Goal: Task Accomplishment & Management: Manage account settings

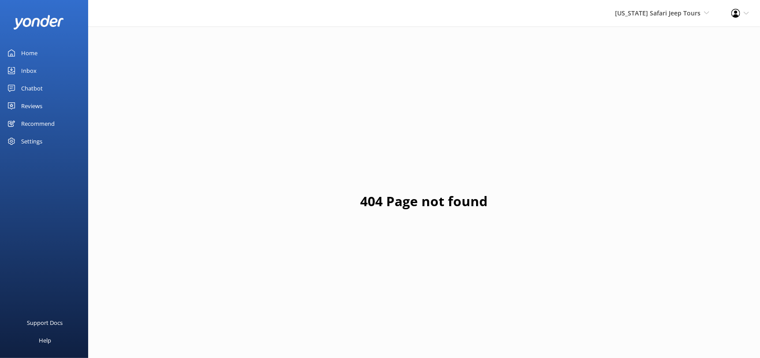
click at [34, 102] on div "Reviews" at bounding box center [31, 106] width 21 height 18
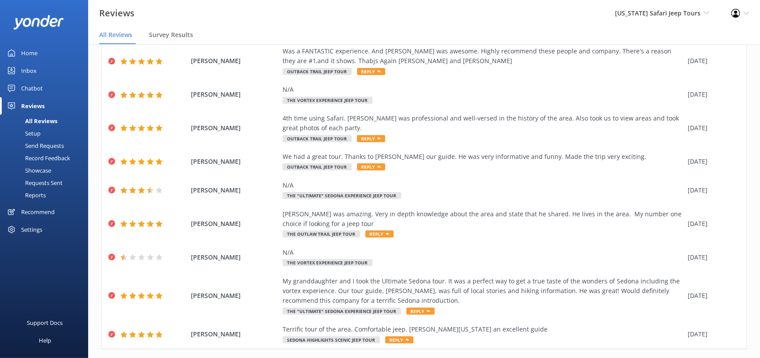
scroll to position [124, 0]
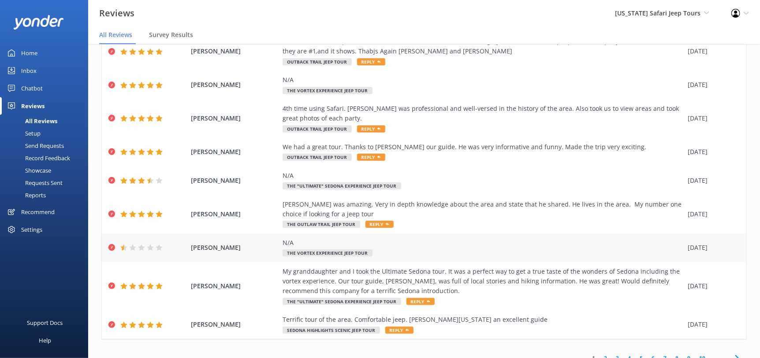
click at [236, 243] on span "[PERSON_NAME]" at bounding box center [234, 248] width 87 height 10
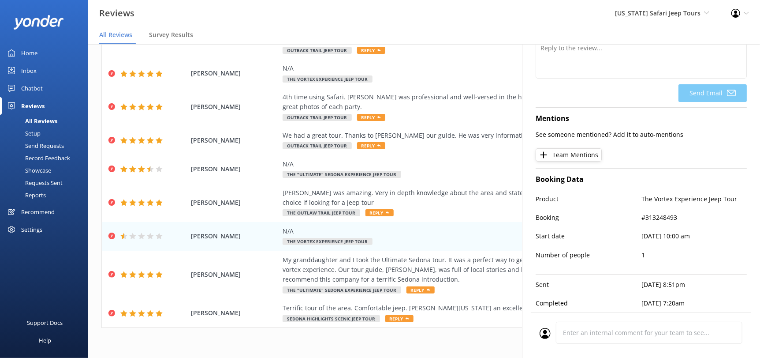
scroll to position [17, 0]
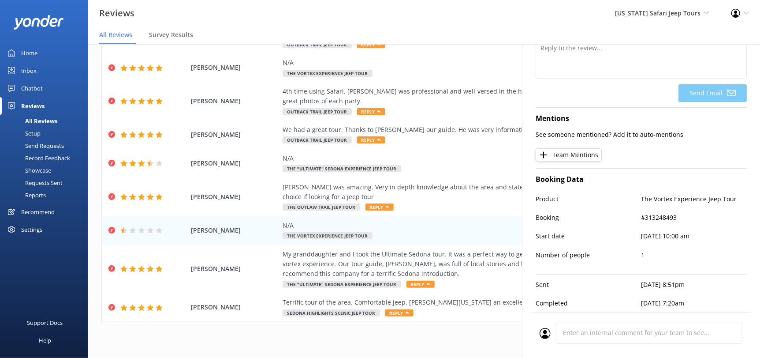
click at [670, 213] on p "#313248493" at bounding box center [695, 218] width 106 height 10
copy p "313248493"
click at [599, 194] on p "Product" at bounding box center [589, 199] width 106 height 10
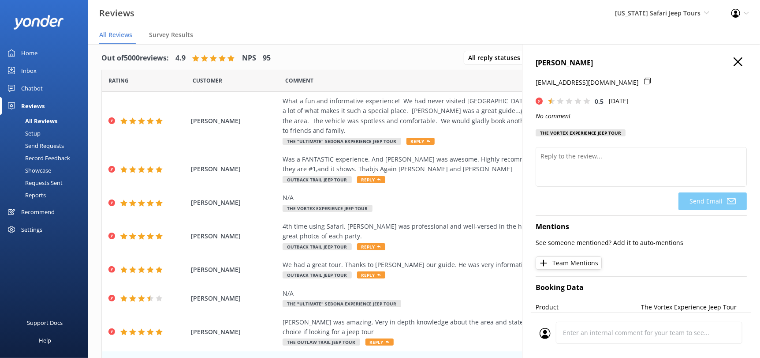
scroll to position [0, 0]
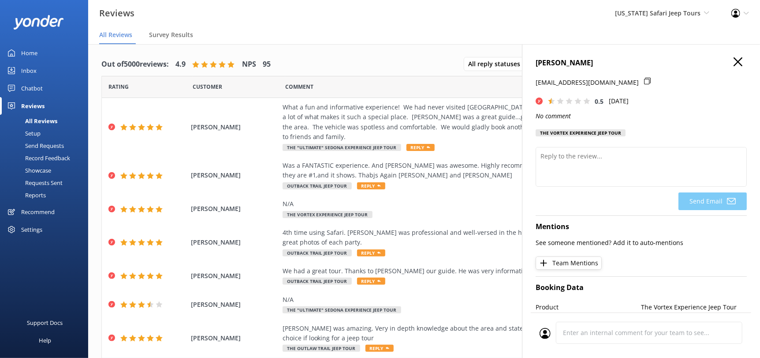
click at [732, 56] on div "[PERSON_NAME] [EMAIL_ADDRESS][DOMAIN_NAME] 0.5 [DATE] No comment The Vortex Exp…" at bounding box center [641, 223] width 238 height 358
click at [734, 63] on use "button" at bounding box center [738, 61] width 9 height 9
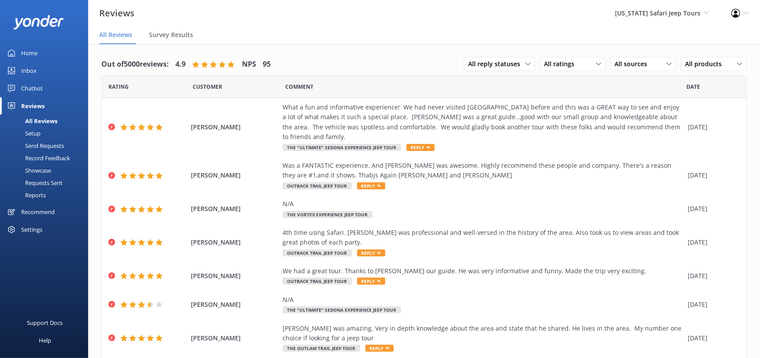
click at [587, 34] on nav "All Reviews Survey Results" at bounding box center [424, 35] width 672 height 18
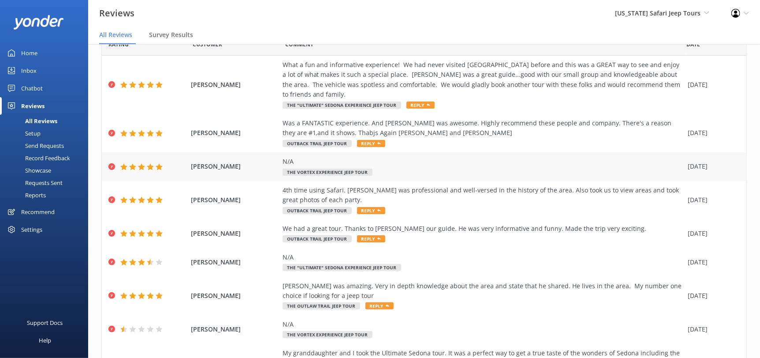
scroll to position [124, 0]
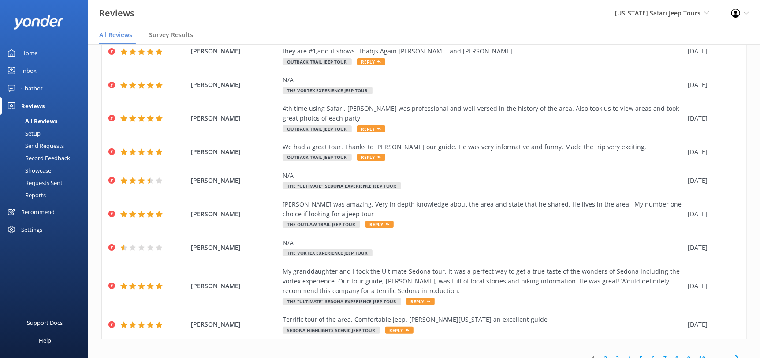
click at [600, 354] on link "2" at bounding box center [606, 358] width 12 height 8
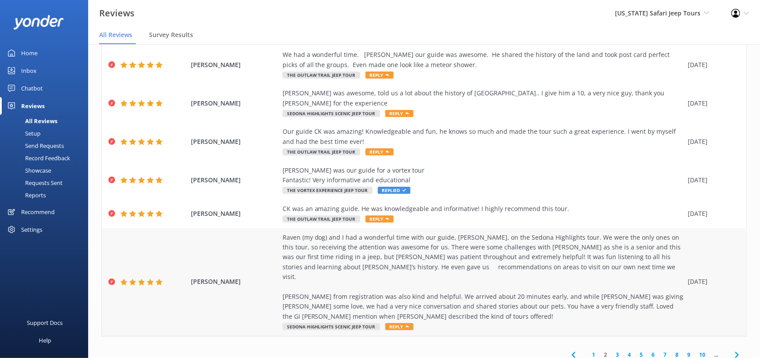
scroll to position [17, 0]
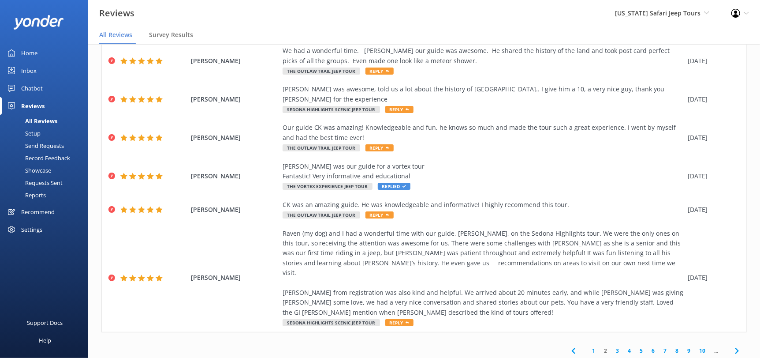
click at [588, 346] on link "1" at bounding box center [594, 350] width 12 height 8
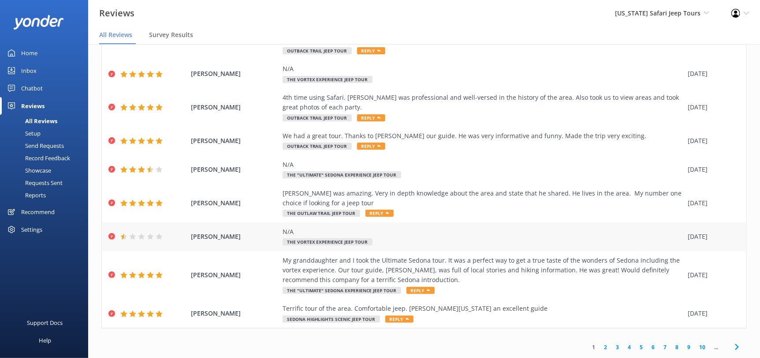
scroll to position [124, 0]
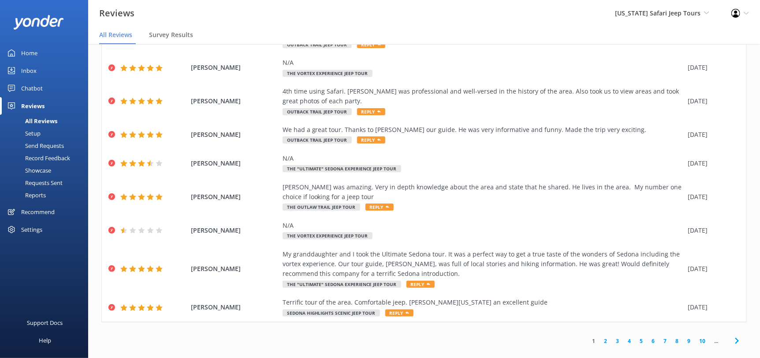
click at [509, 331] on div "1 2 3 4 5 6 7 8 9 10 ..." at bounding box center [424, 341] width 646 height 20
